Goal: Task Accomplishment & Management: Complete application form

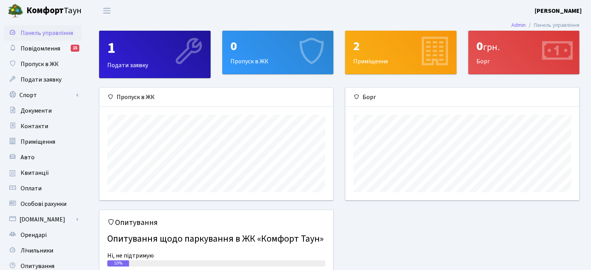
scroll to position [39, 0]
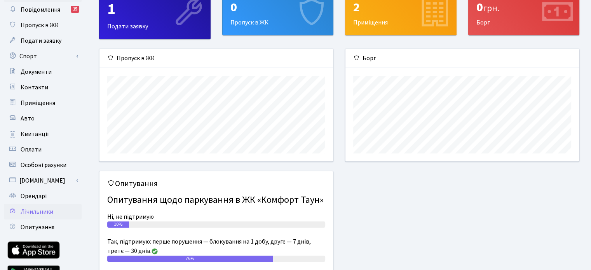
click at [48, 212] on span "Лічильники" at bounding box center [37, 211] width 33 height 9
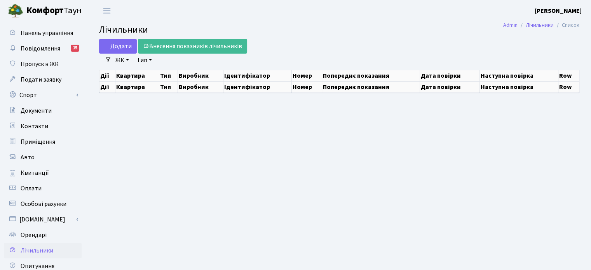
select select "25"
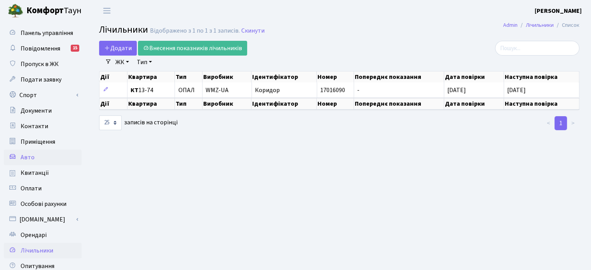
click at [30, 155] on span "Авто" at bounding box center [28, 157] width 14 height 9
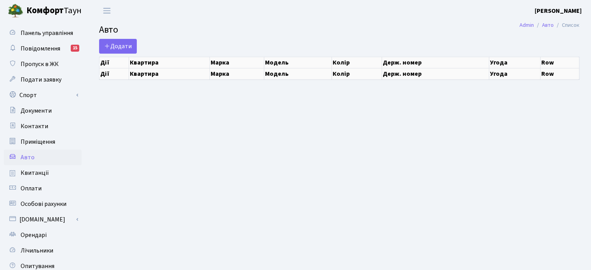
select select "25"
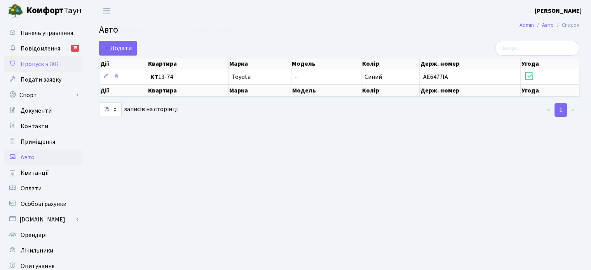
click at [30, 64] on span "Пропуск в ЖК" at bounding box center [40, 64] width 38 height 9
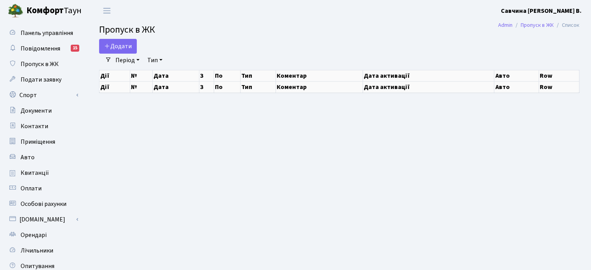
select select "25"
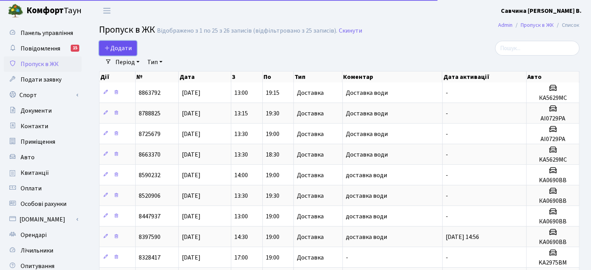
click at [120, 47] on span "Додати" at bounding box center [118, 48] width 28 height 9
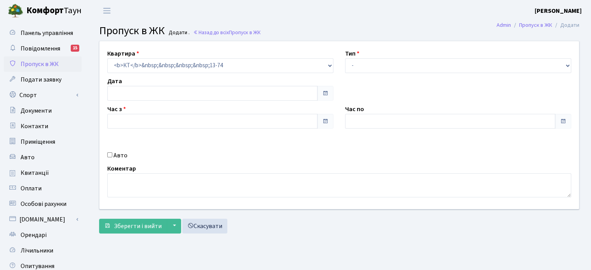
type input "30.08.2025"
type input "19:30"
type input "20:30"
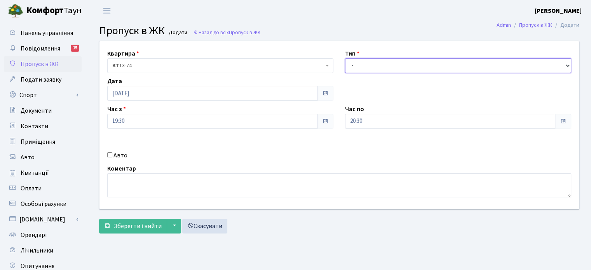
click at [564, 67] on select "- Доставка Таксі Гості Сервіс" at bounding box center [458, 65] width 226 height 15
select select "3"
click at [345, 58] on select "- Доставка Таксі Гості Сервіс" at bounding box center [458, 65] width 226 height 15
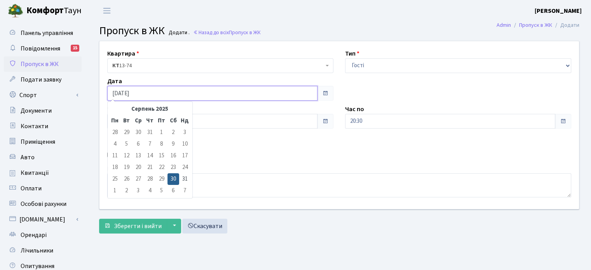
click at [303, 93] on input "30.08.2025" at bounding box center [212, 93] width 210 height 15
click at [185, 177] on td "31" at bounding box center [185, 179] width 12 height 12
type input "[DATE]"
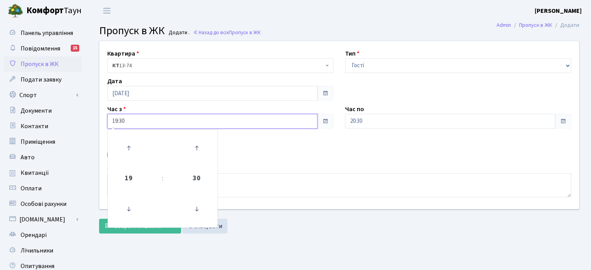
click at [160, 122] on input "19:30" at bounding box center [212, 121] width 210 height 15
click at [128, 205] on icon at bounding box center [128, 208] width 21 height 21
click at [127, 205] on icon at bounding box center [128, 208] width 21 height 21
type input "16:30"
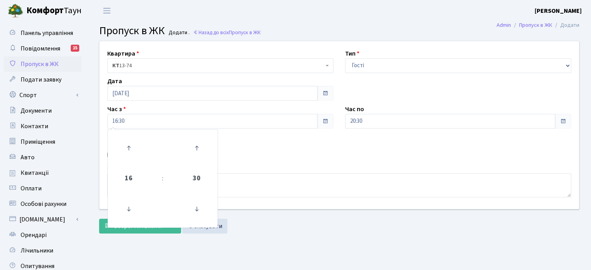
drag, startPoint x: 297, startPoint y: 150, endPoint x: 306, endPoint y: 147, distance: 9.7
click at [300, 149] on div "Квартира <b>КТ</b>&nbsp;&nbsp;&nbsp;&nbsp;13-74 <b>КТ</b>&nbsp;&nbsp;&nbsp;&nbs…" at bounding box center [339, 125] width 491 height 168
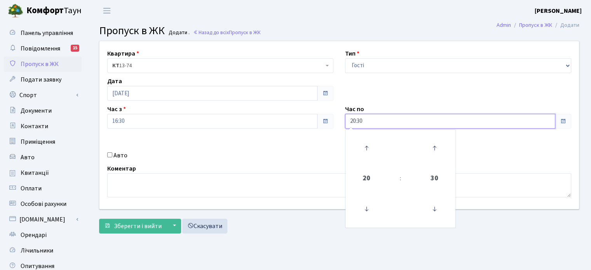
click at [524, 121] on input "20:30" at bounding box center [450, 121] width 210 height 15
click at [366, 147] on icon at bounding box center [366, 147] width 21 height 21
type input "22:30"
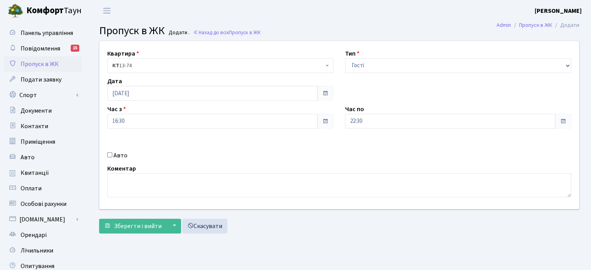
click at [284, 141] on div "Квартира <b>КТ</b>&nbsp;&nbsp;&nbsp;&nbsp;13-74 <b>КТ</b>&nbsp;&nbsp;&nbsp;&nbs…" at bounding box center [339, 125] width 491 height 168
click at [109, 154] on input "Авто" at bounding box center [109, 154] width 5 height 5
checkbox input "true"
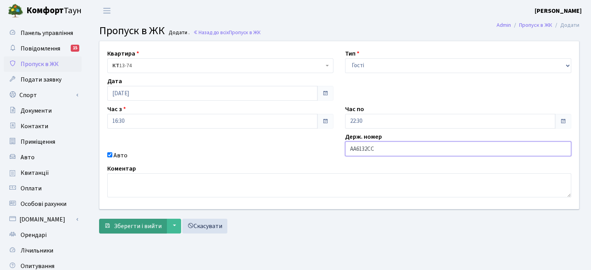
type input "AA6132CC"
click at [143, 224] on span "Зберегти і вийти" at bounding box center [138, 226] width 48 height 9
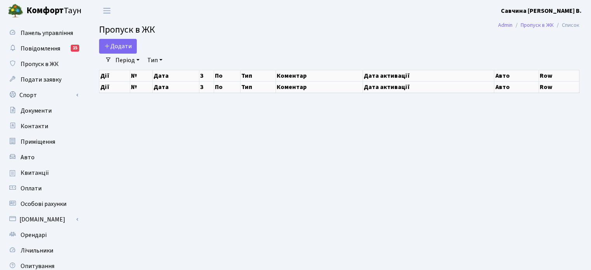
select select "25"
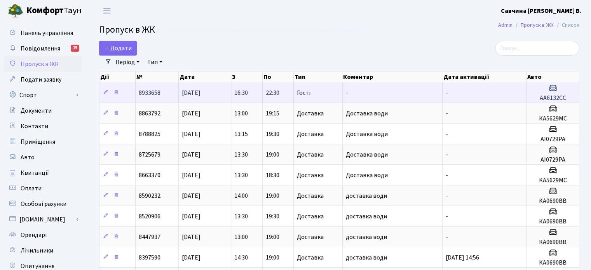
drag, startPoint x: 165, startPoint y: 93, endPoint x: 139, endPoint y: 92, distance: 26.0
click at [139, 92] on td "8933658" at bounding box center [157, 92] width 43 height 20
copy span "8933658"
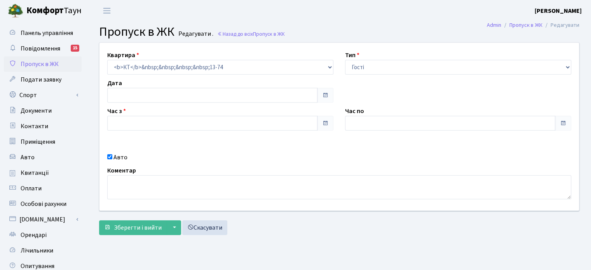
type input "[DATE]"
type input "16:30"
type input "21:30"
checkbox input "true"
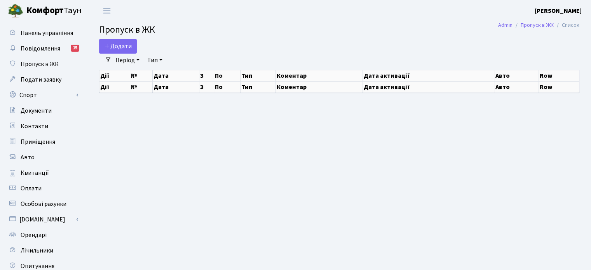
select select "25"
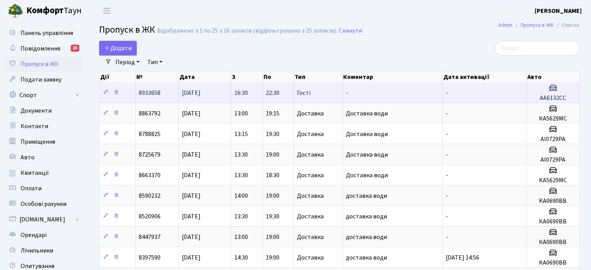
drag, startPoint x: 95, startPoint y: 66, endPoint x: 177, endPoint y: 95, distance: 87.0
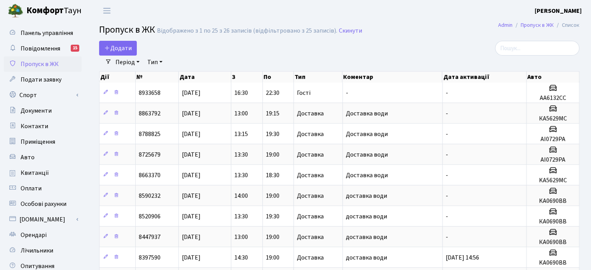
click at [379, 47] on div "Додати" at bounding box center [257, 48] width 316 height 15
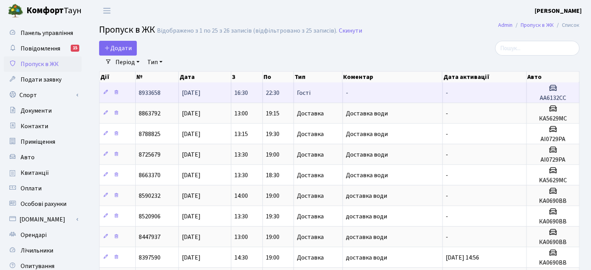
drag, startPoint x: 136, startPoint y: 92, endPoint x: 568, endPoint y: 92, distance: 431.5
click at [568, 92] on tr "8933658 31.08.2025 16:30 22:30 Гості - - AA6132CC" at bounding box center [339, 92] width 480 height 20
click at [568, 94] on h3 at bounding box center [552, 88] width 46 height 11
click at [152, 94] on span "8933658" at bounding box center [150, 93] width 22 height 9
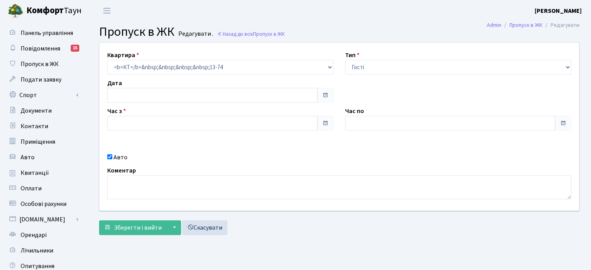
type input "[DATE]"
type input "16:30"
type input "21:30"
checkbox input "true"
